Goal: Task Accomplishment & Management: Manage account settings

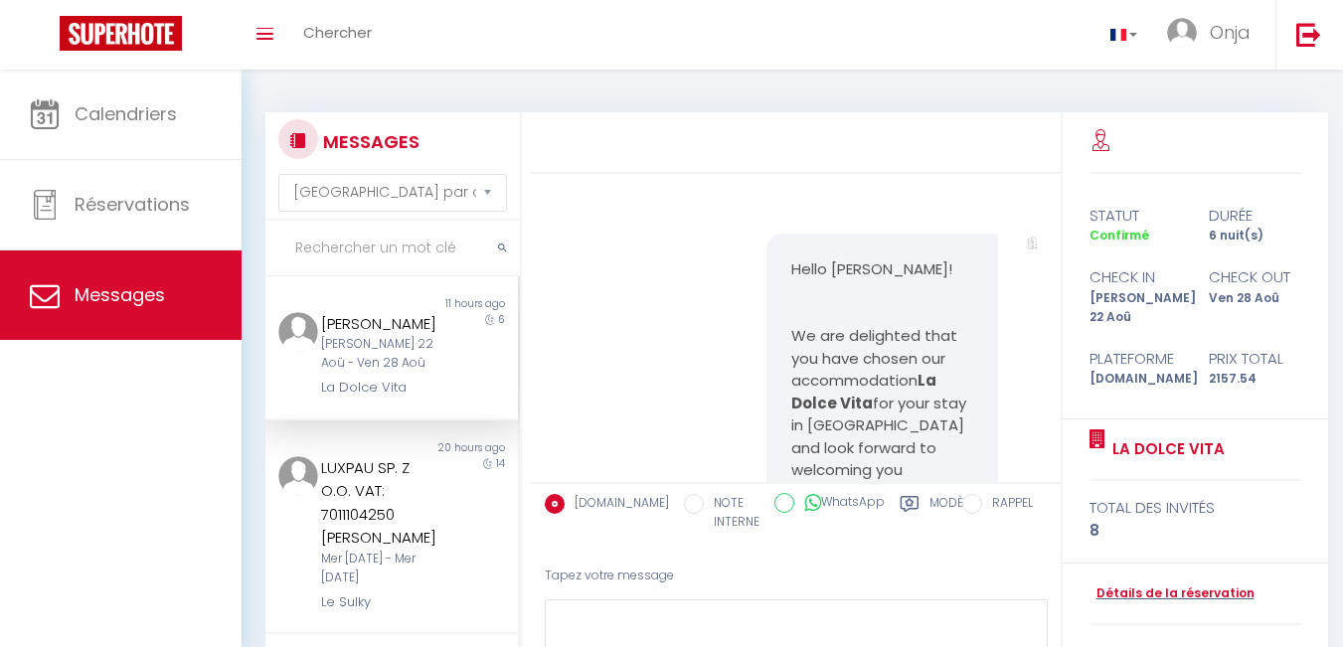
select select "message"
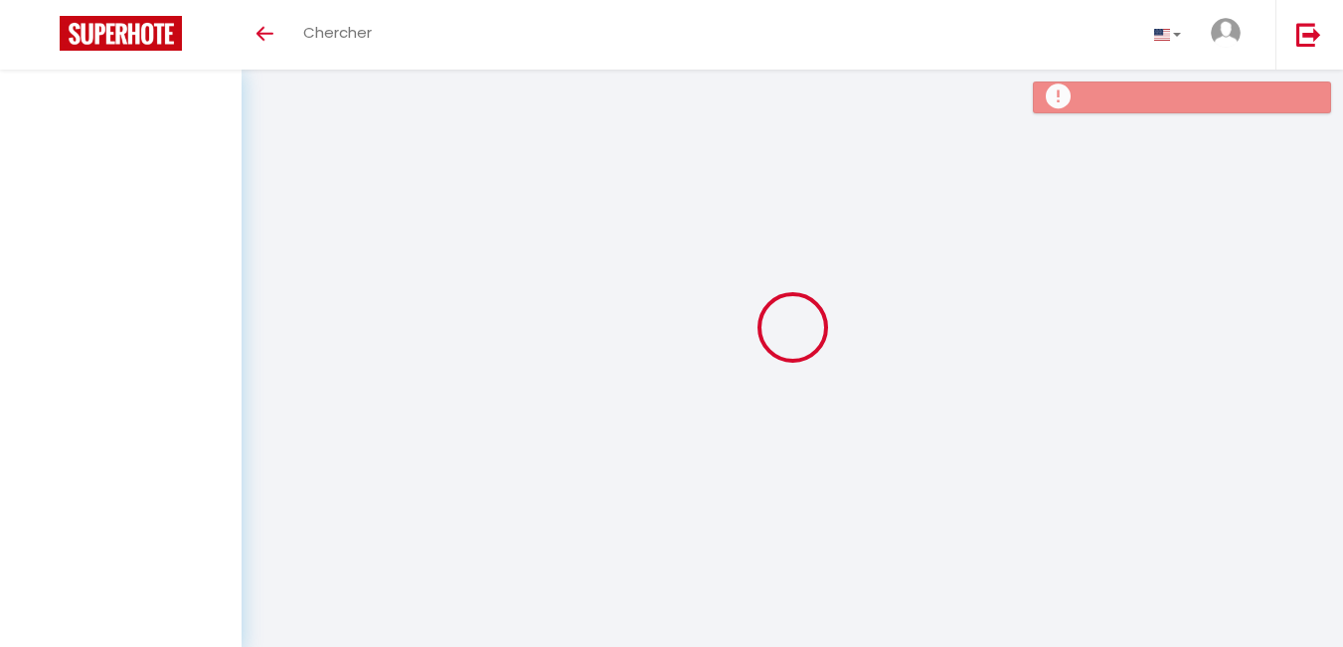
select select "message"
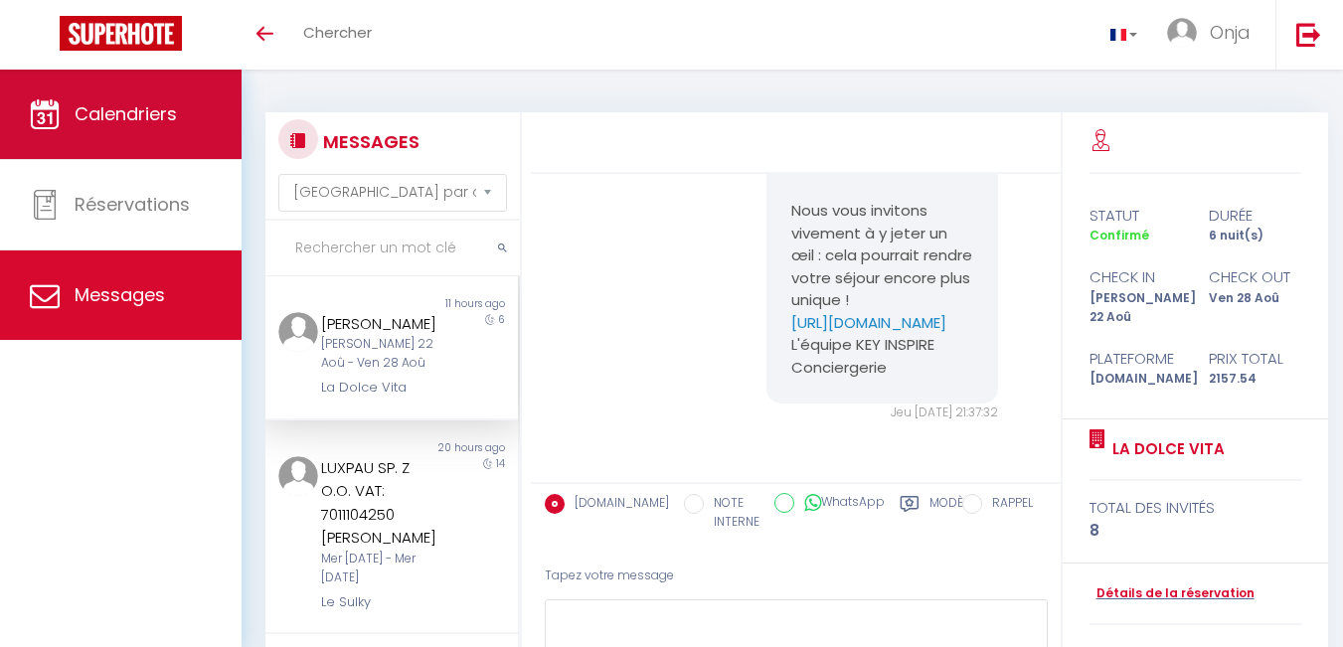
click at [147, 98] on link "Calendriers" at bounding box center [121, 114] width 242 height 89
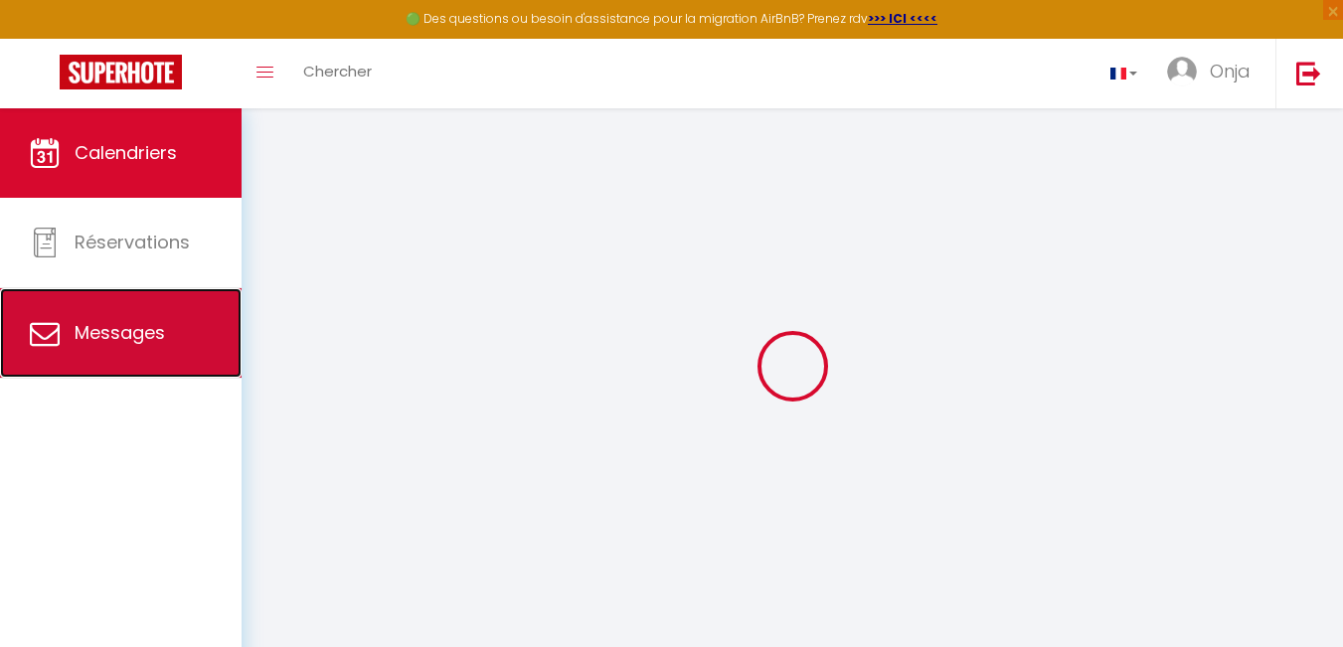
click at [130, 291] on link "Messages" at bounding box center [121, 332] width 242 height 89
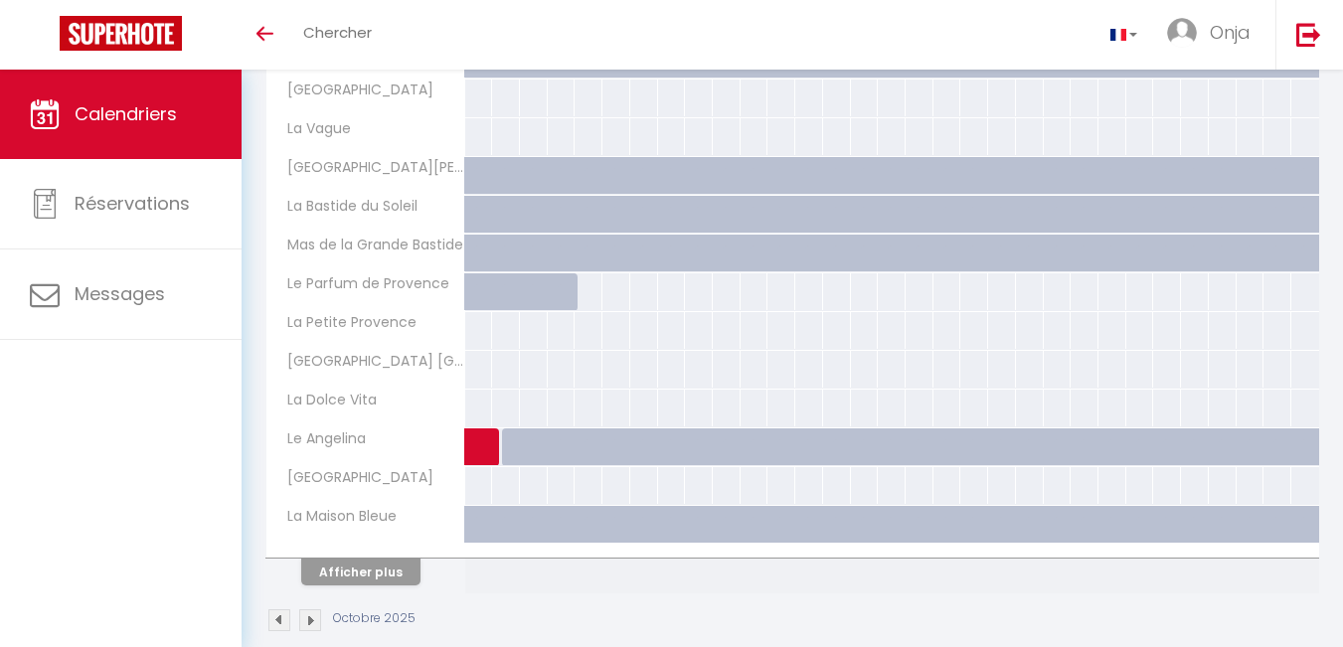
scroll to position [674, 0]
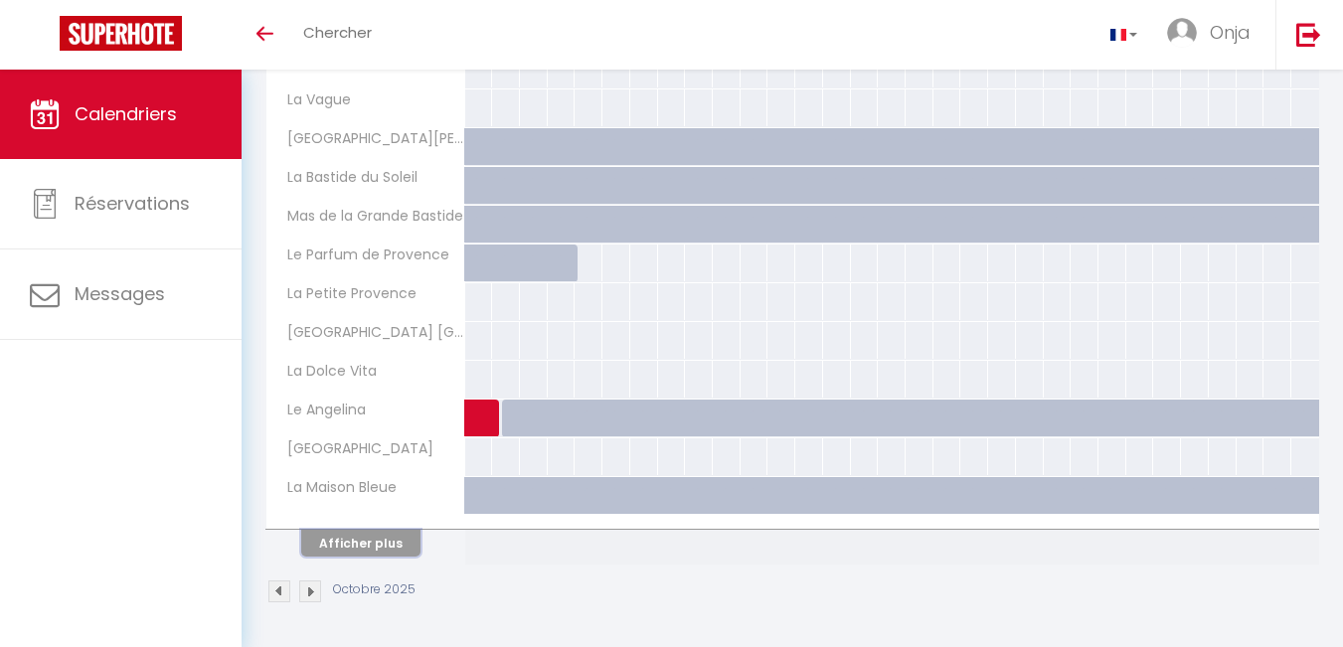
click at [361, 540] on button "Afficher plus" at bounding box center [360, 543] width 119 height 27
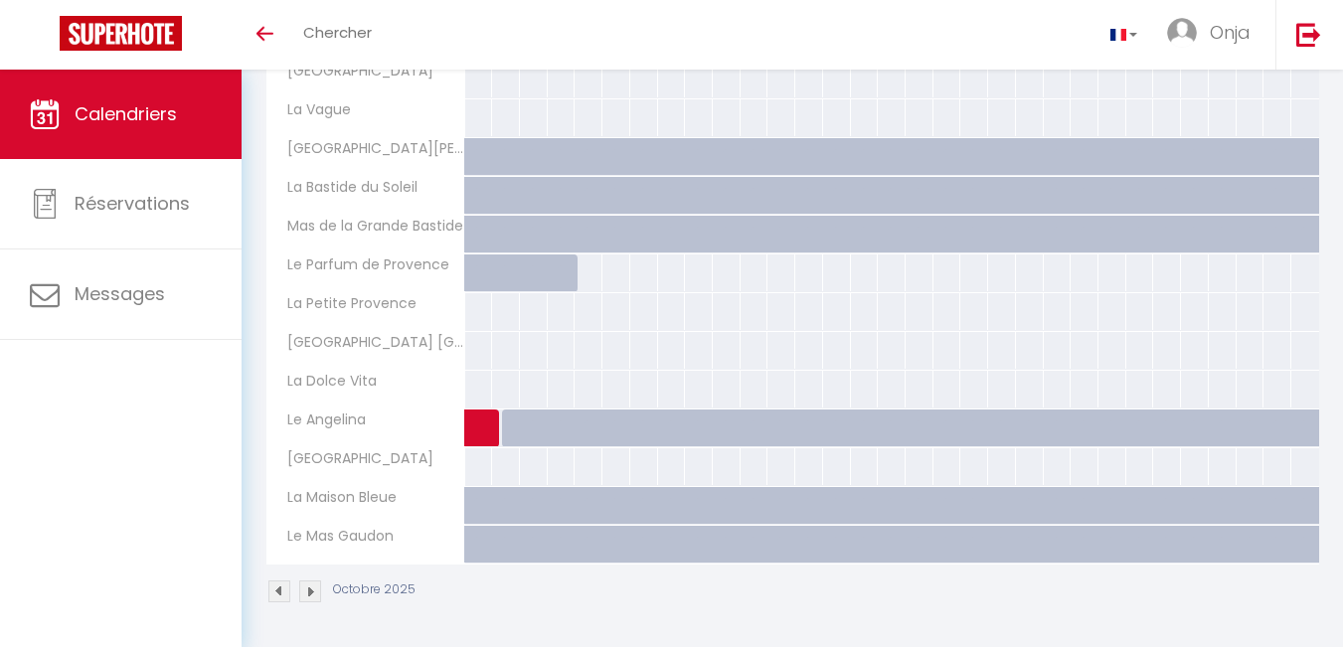
scroll to position [664, 0]
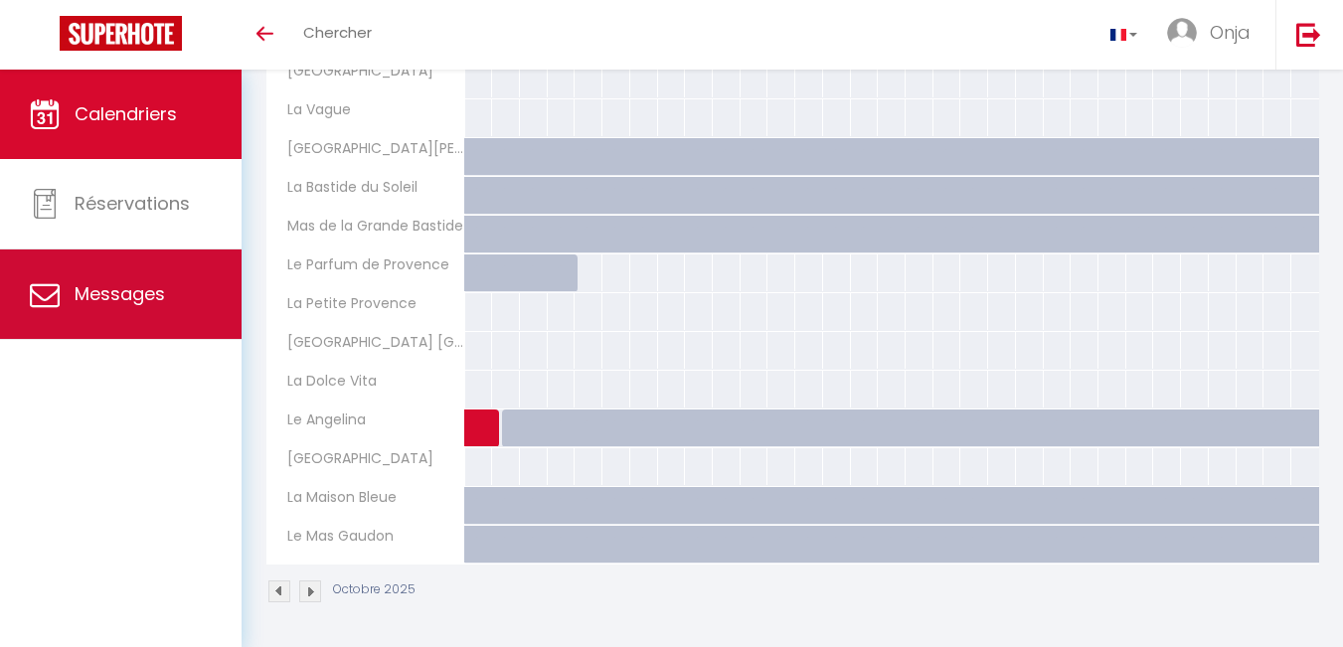
click at [132, 276] on link "Messages" at bounding box center [121, 294] width 242 height 89
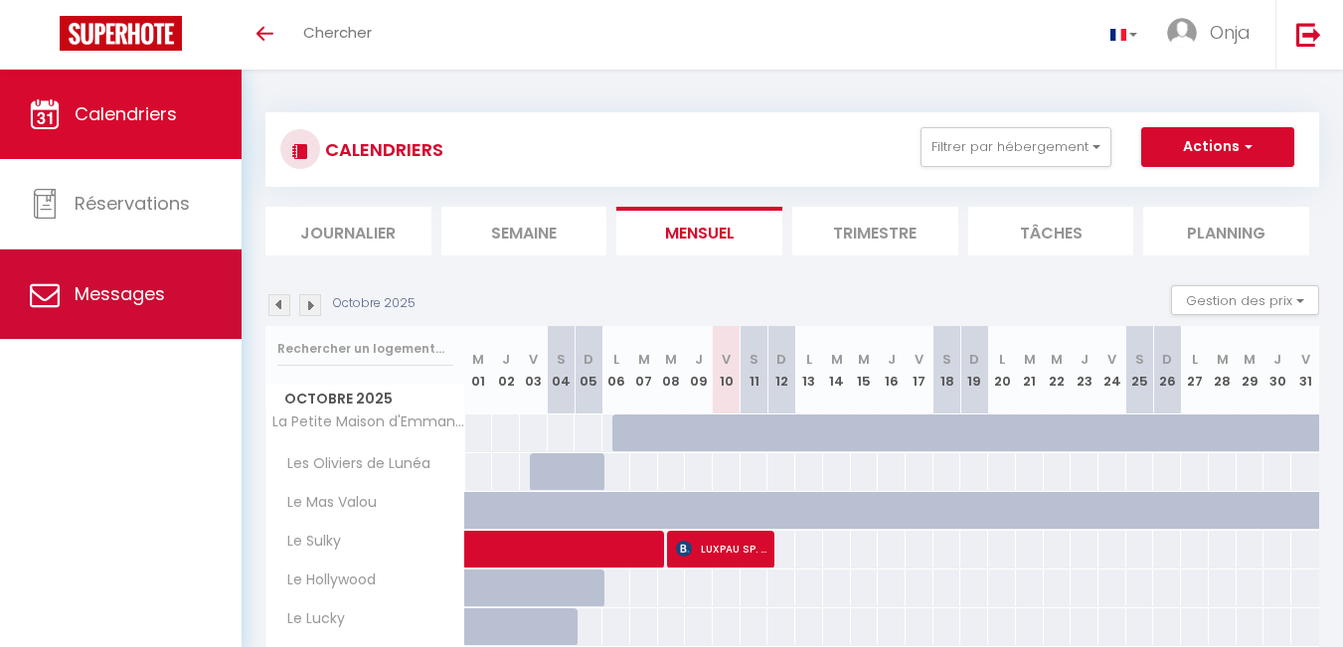
select select "message"
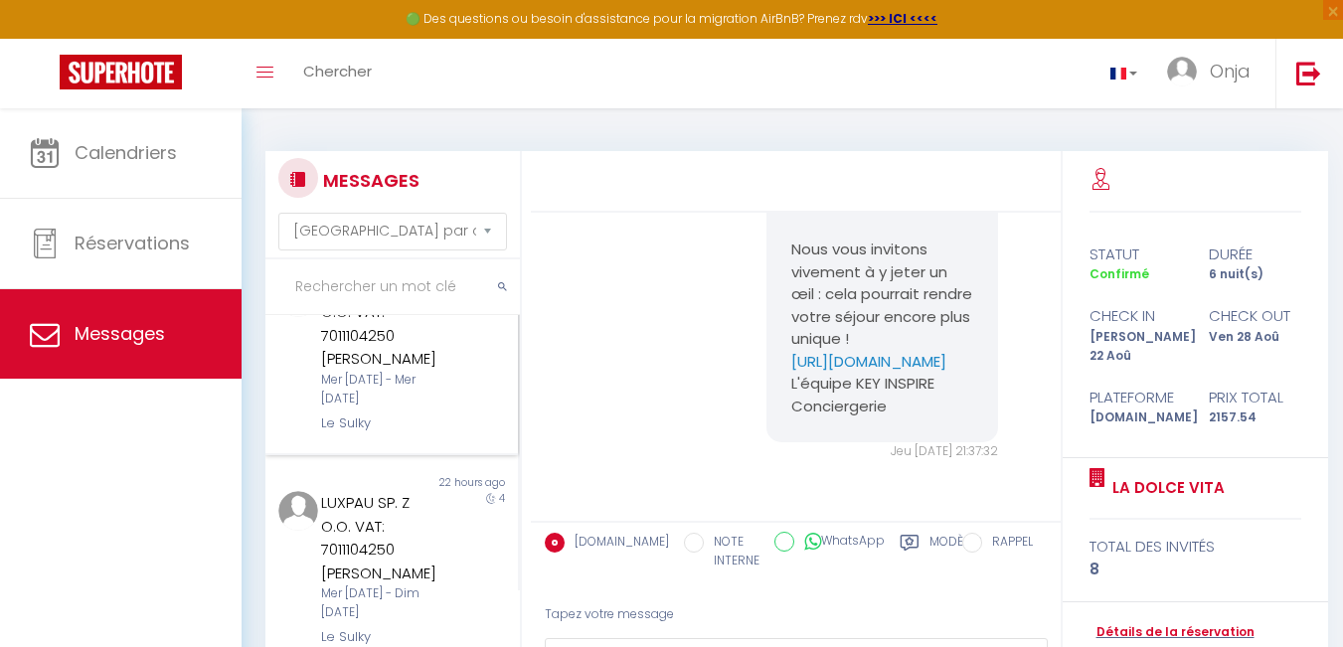
scroll to position [398, 0]
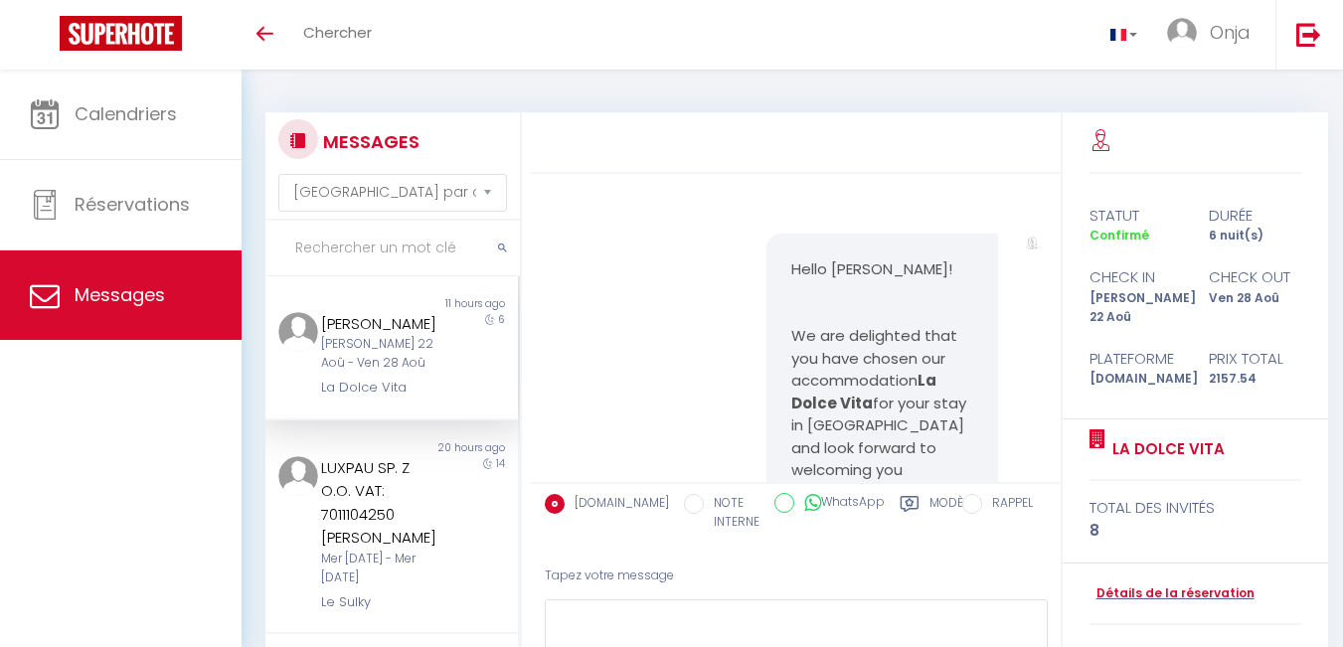
select select "message"
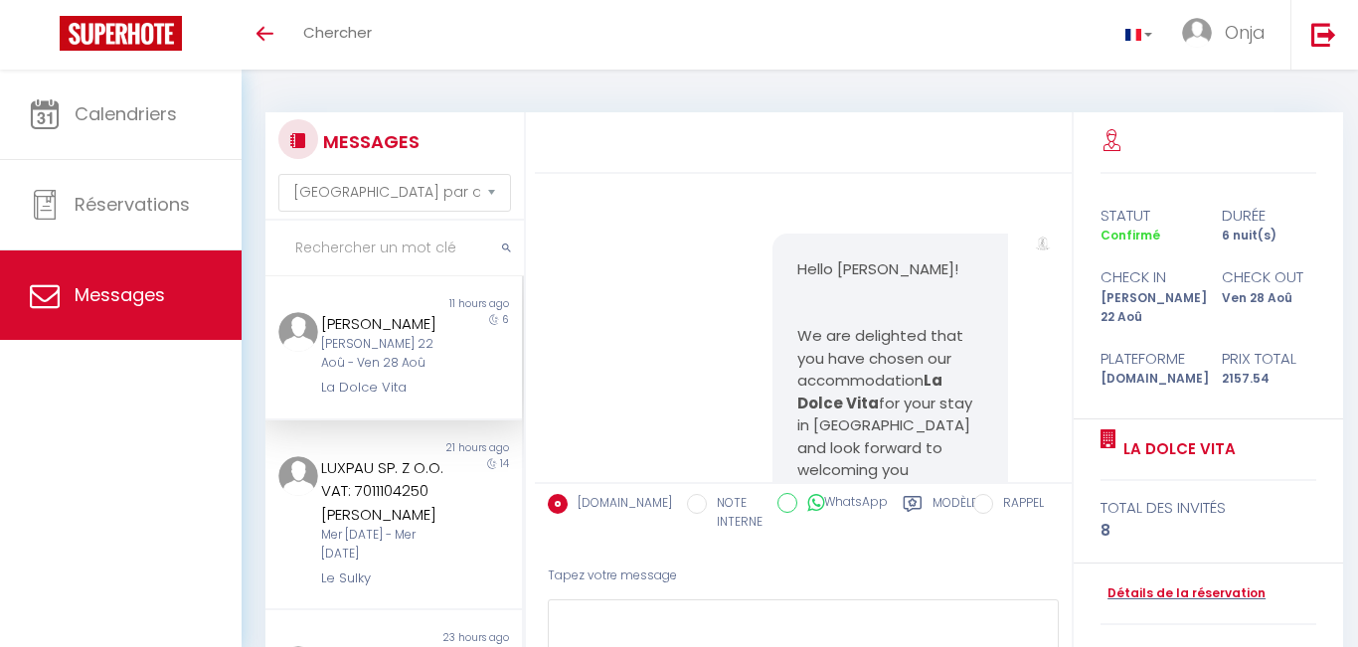
select select "message"
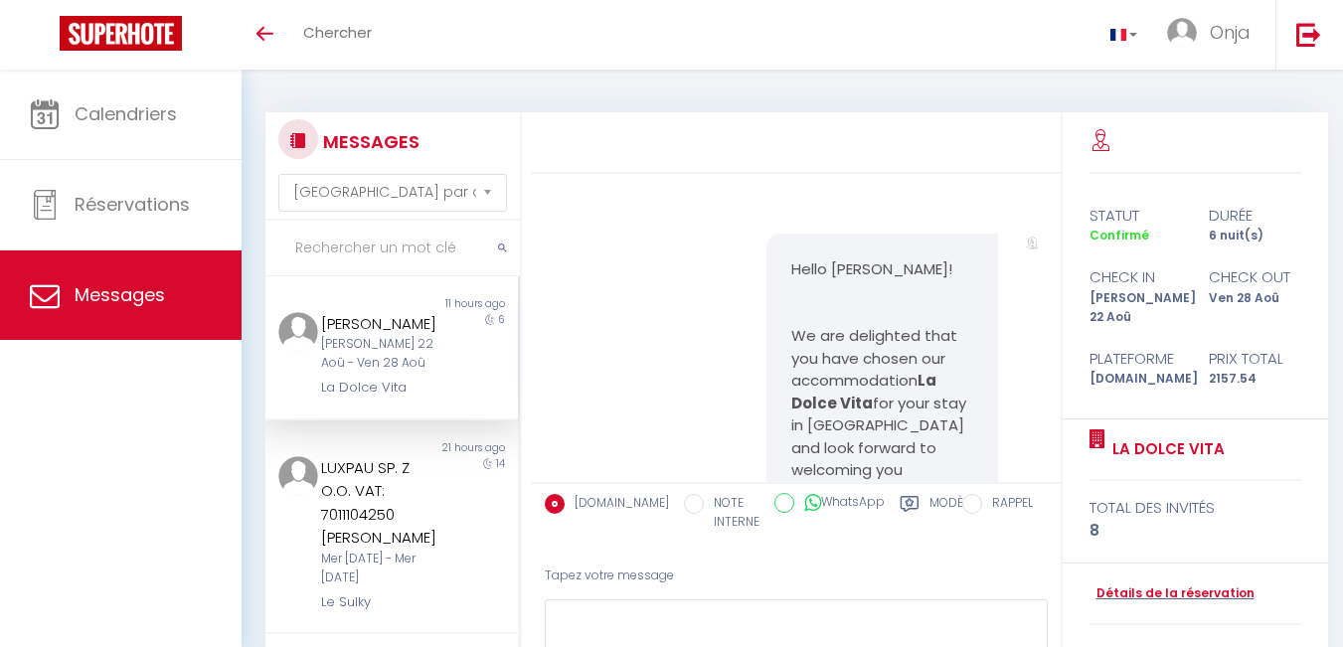
scroll to position [2421, 0]
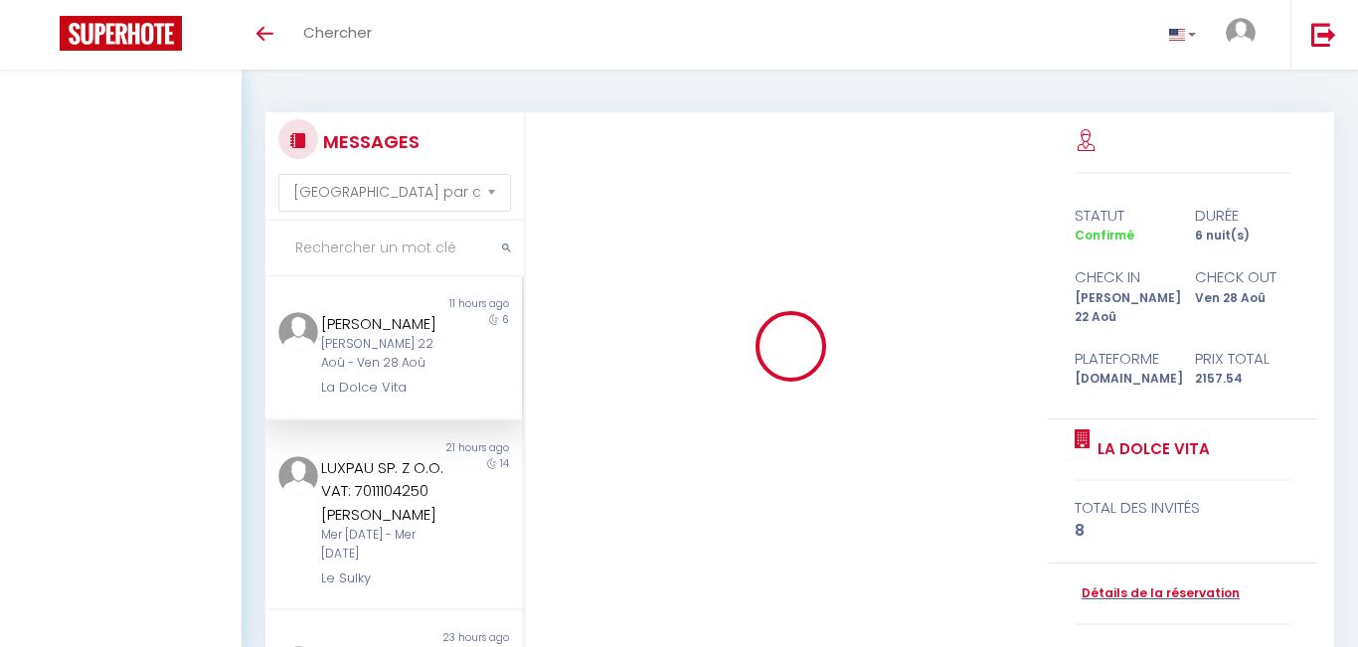
select select "message"
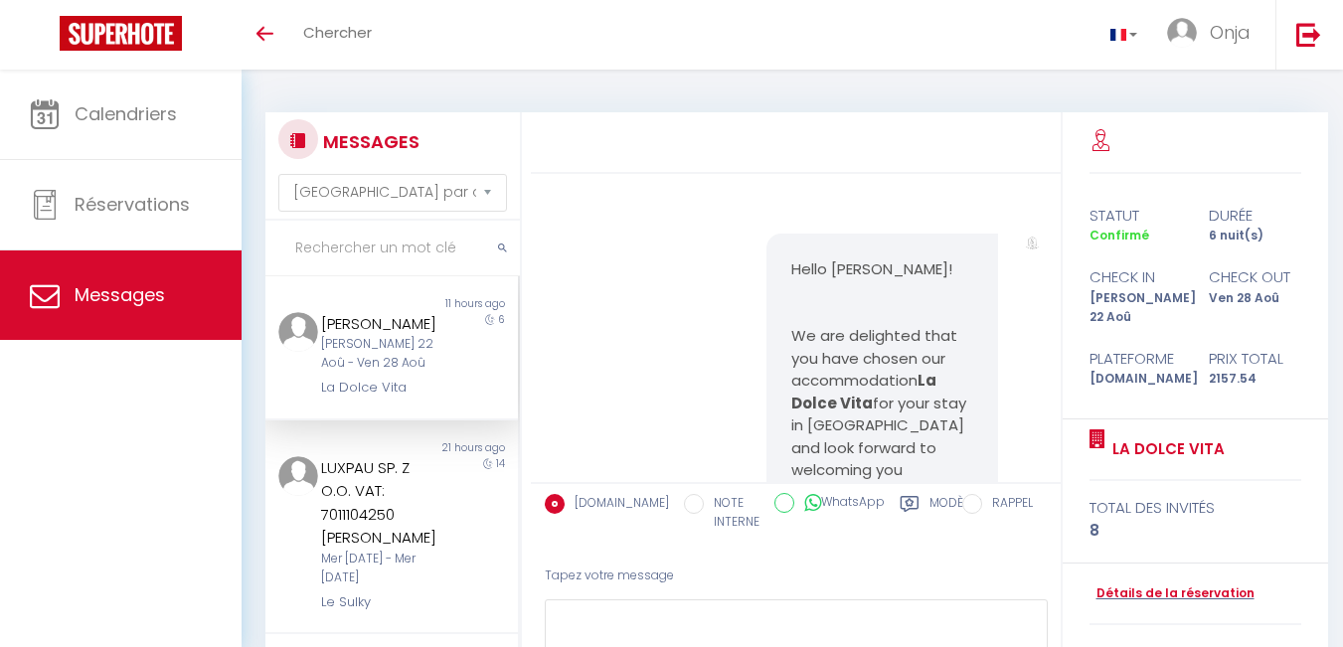
scroll to position [2421, 0]
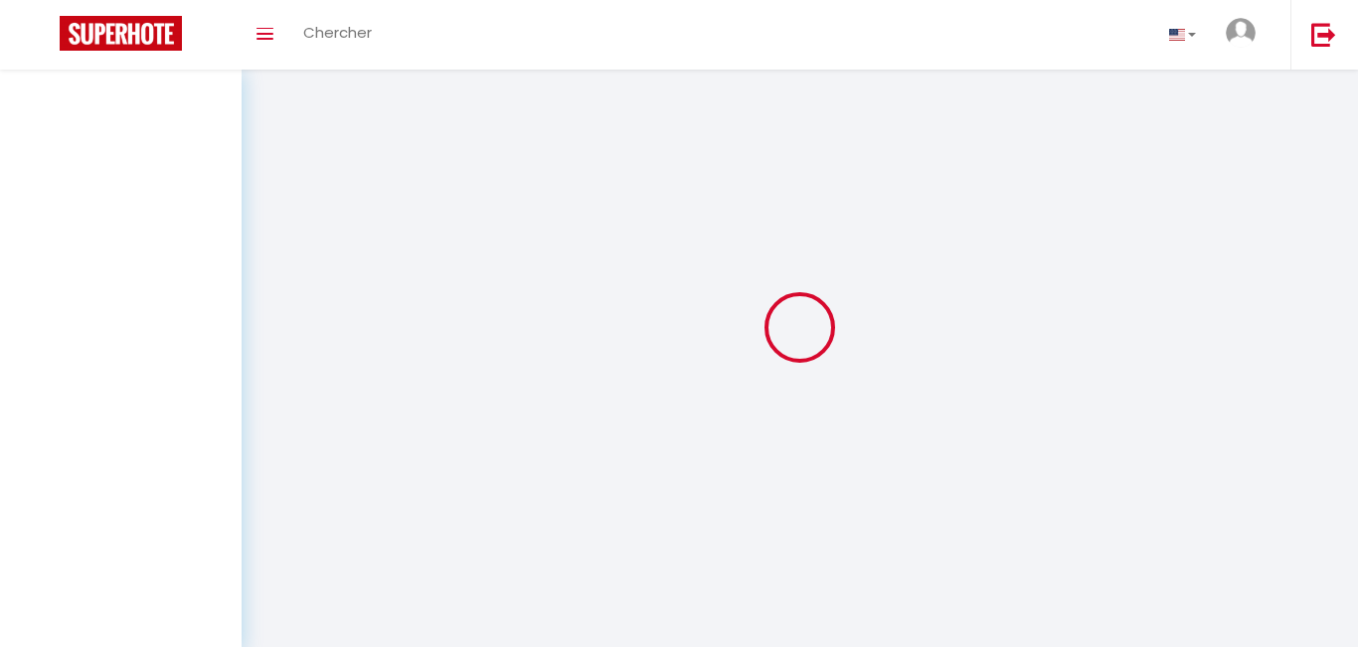
select select "message"
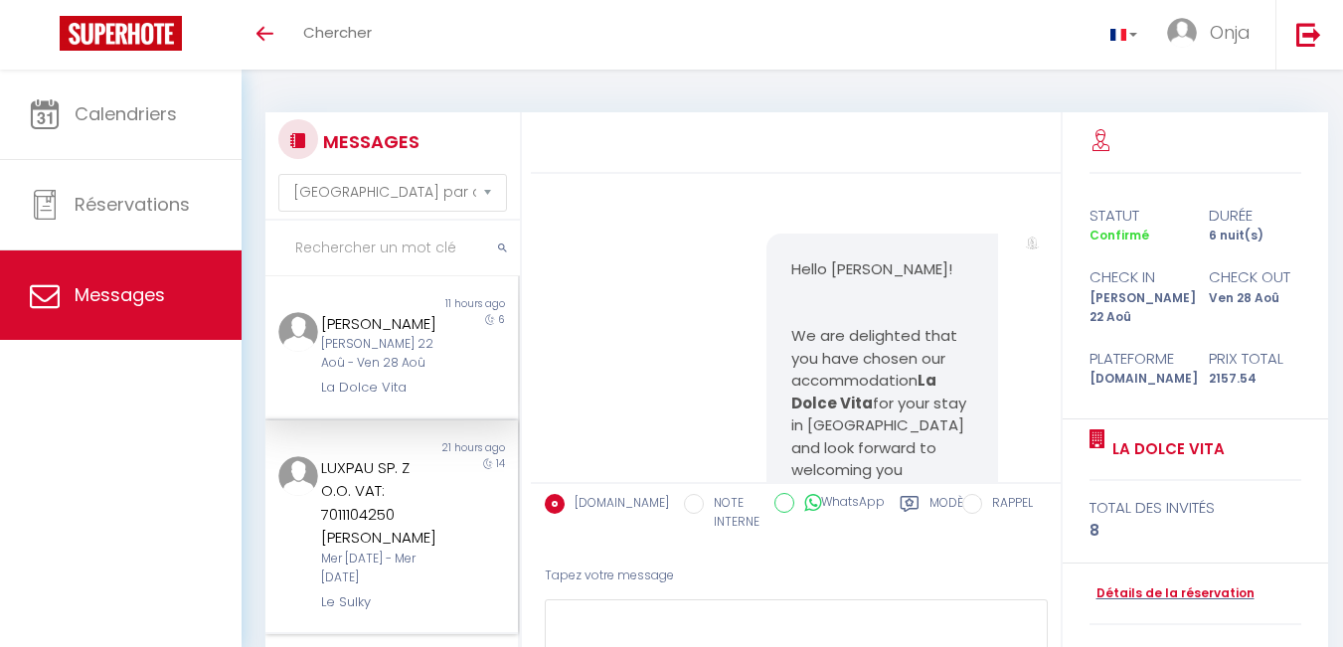
scroll to position [2421, 0]
select select "message"
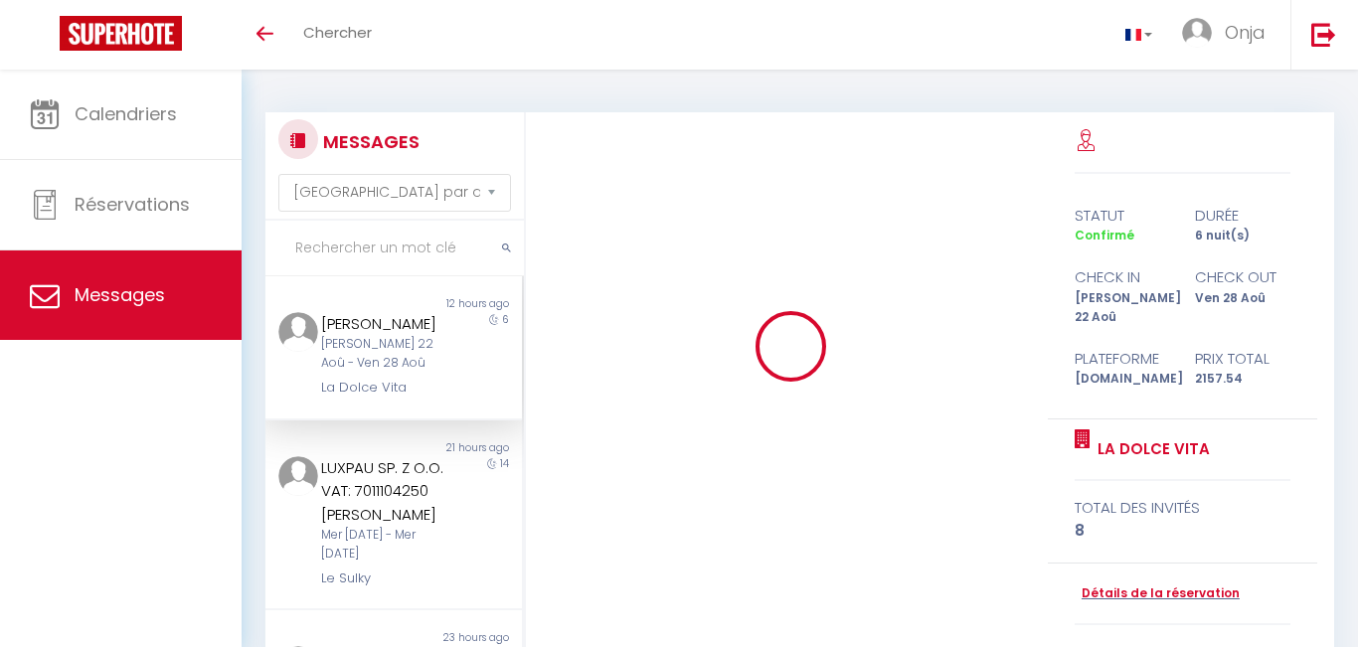
select select "message"
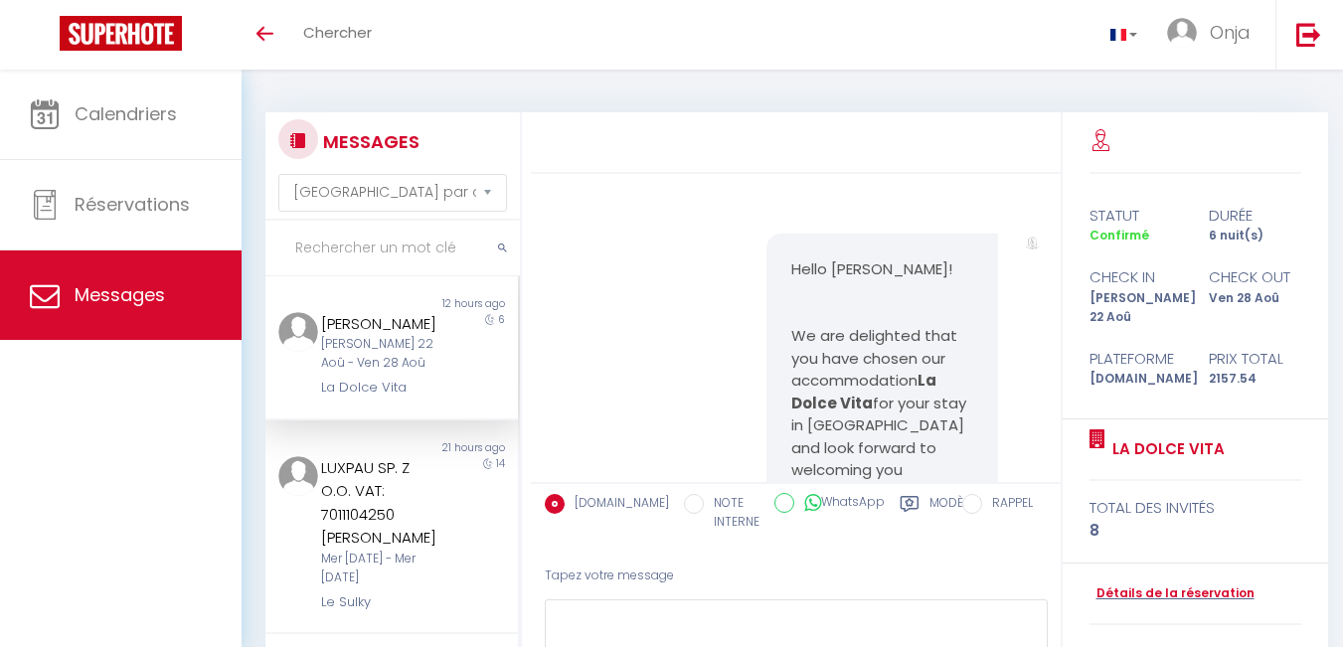
scroll to position [2421, 0]
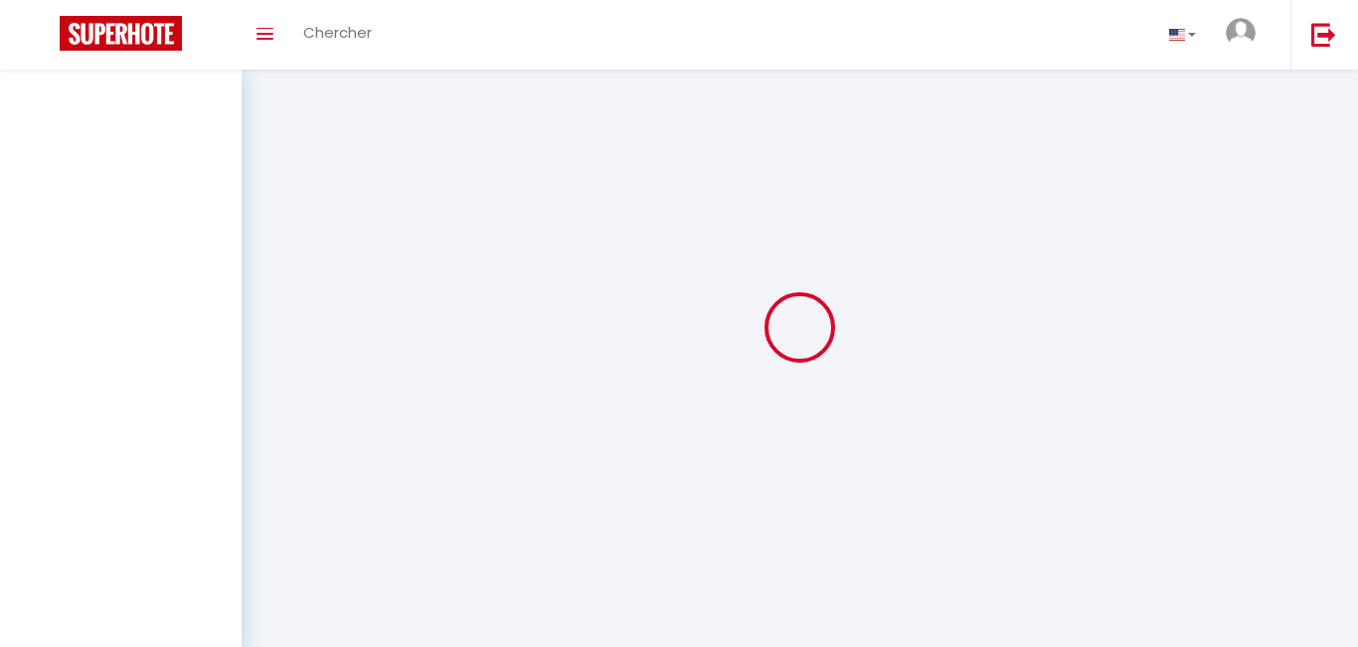
select select "message"
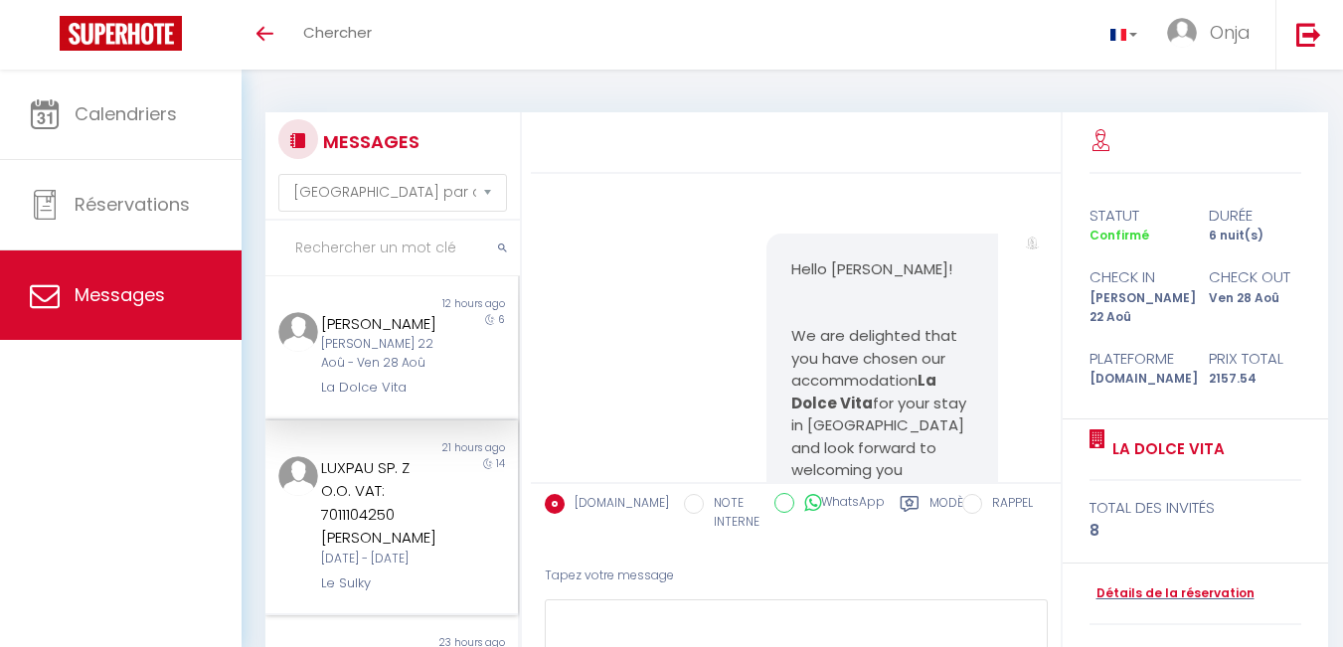
scroll to position [2421, 0]
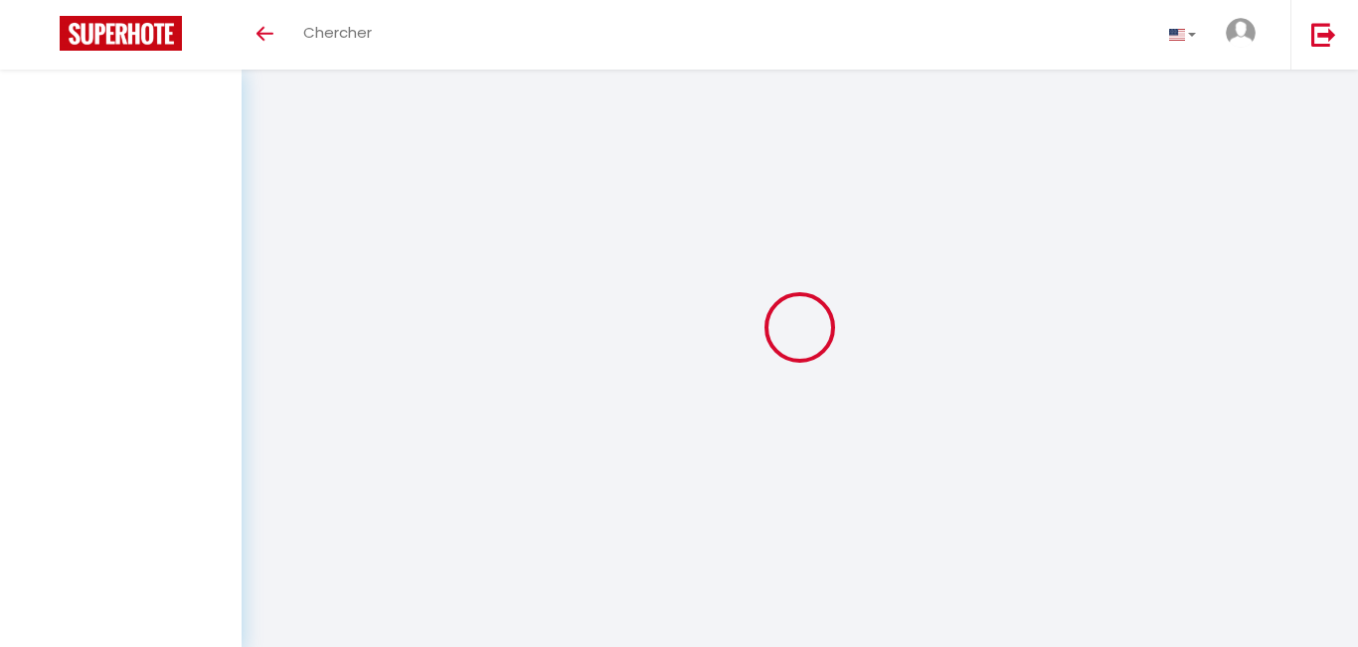
select select "message"
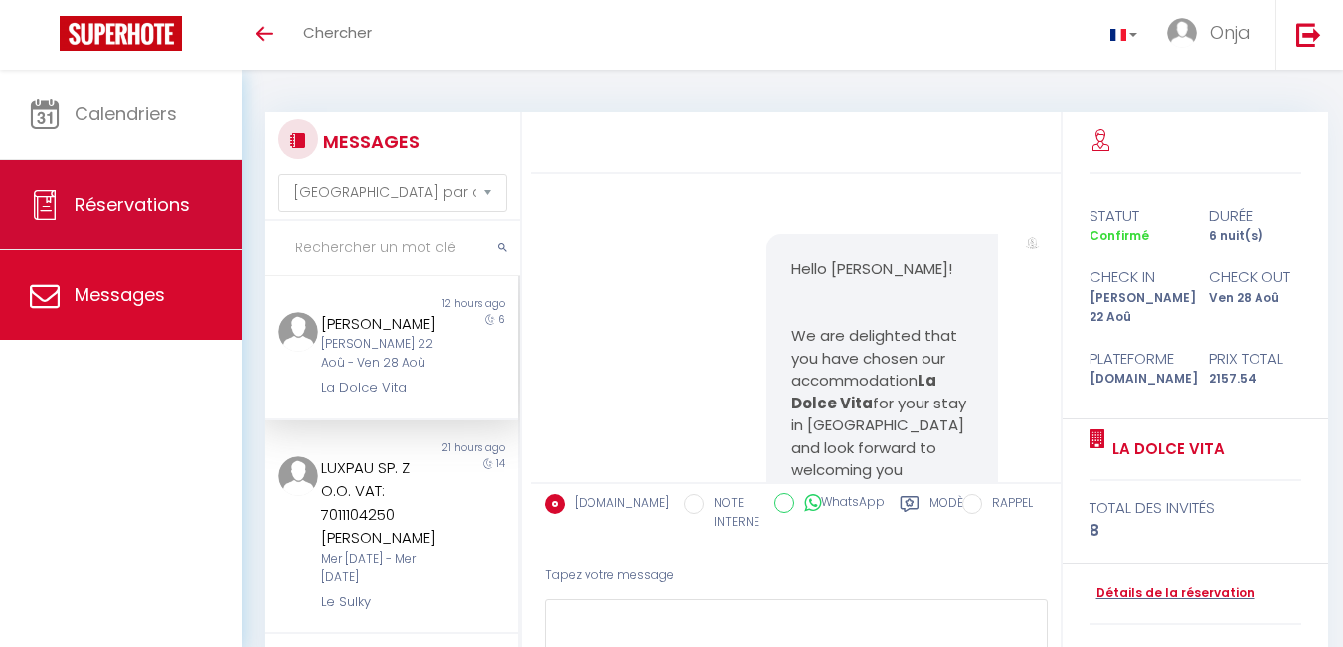
scroll to position [2421, 0]
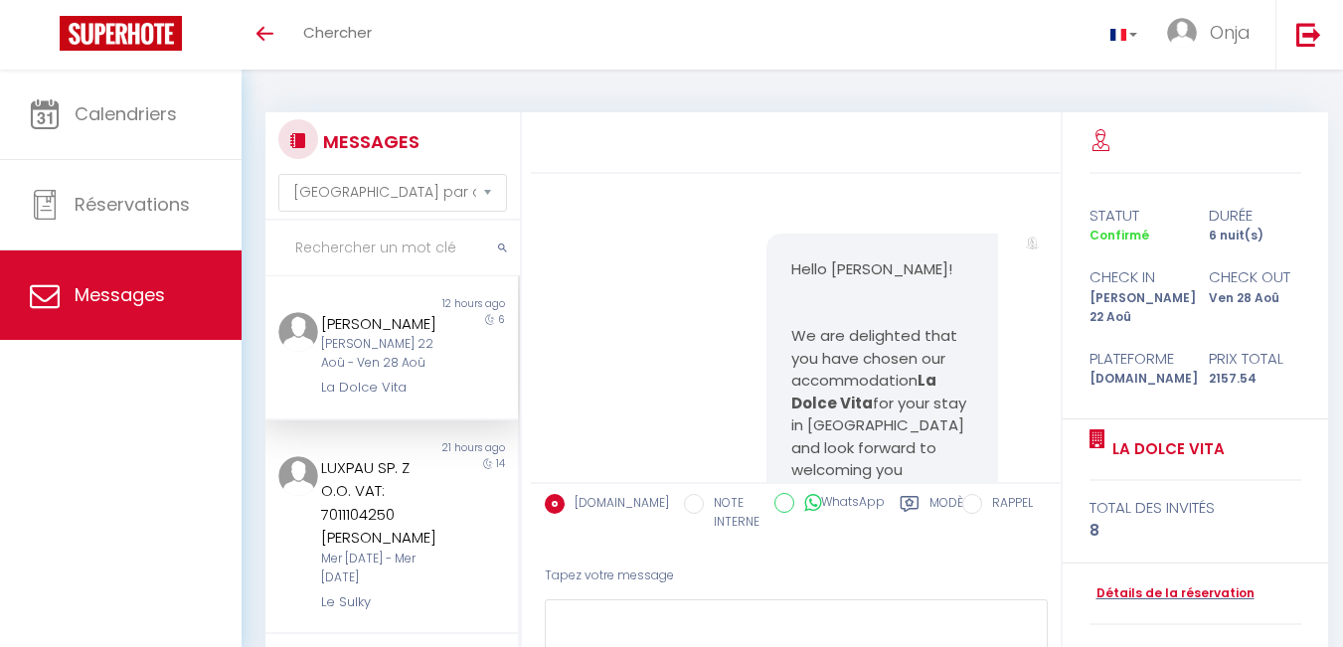
select select "message"
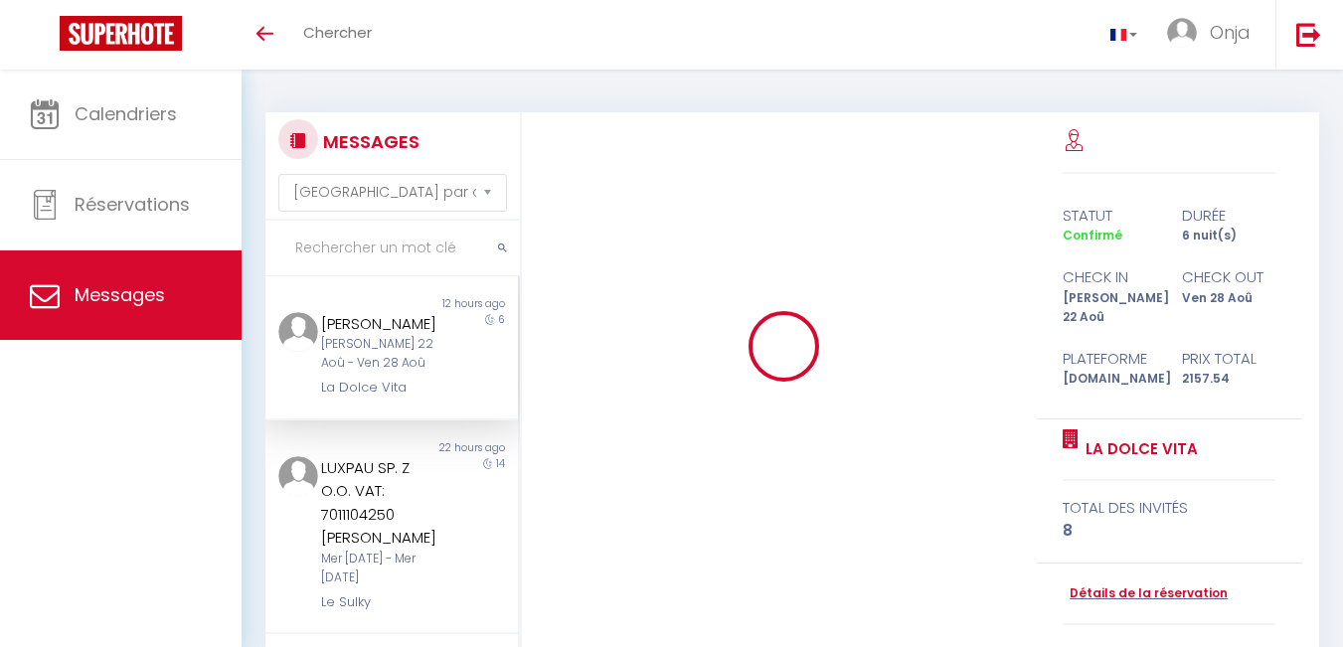
select select "message"
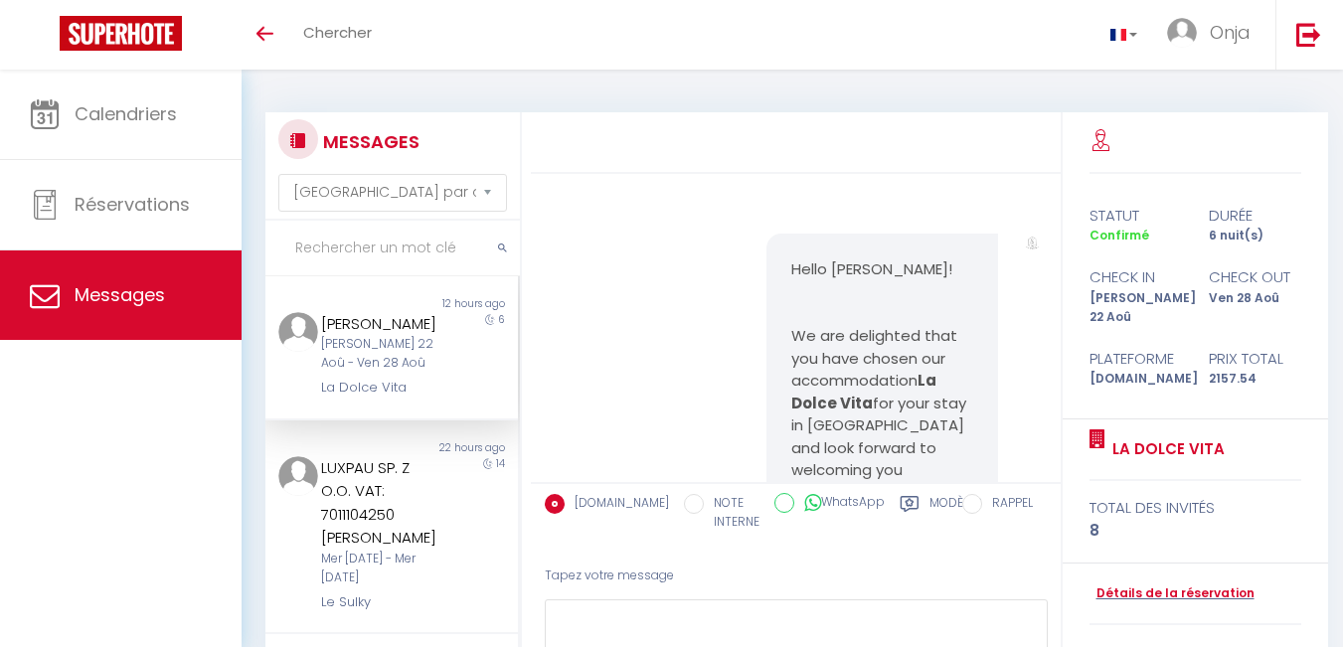
scroll to position [2421, 0]
select select "message"
